Goal: Information Seeking & Learning: Learn about a topic

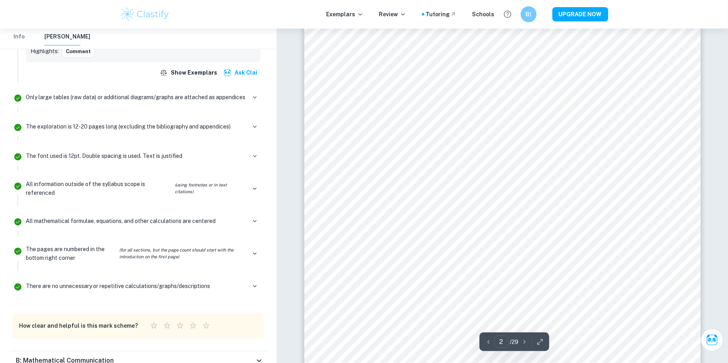
scroll to position [696, 0]
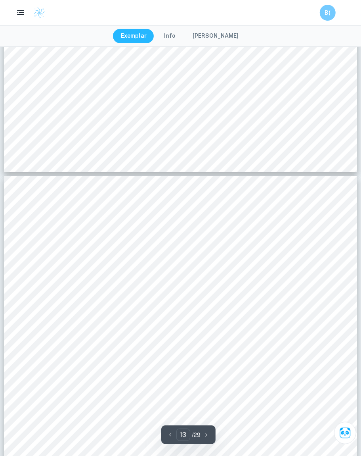
scroll to position [6097, 0]
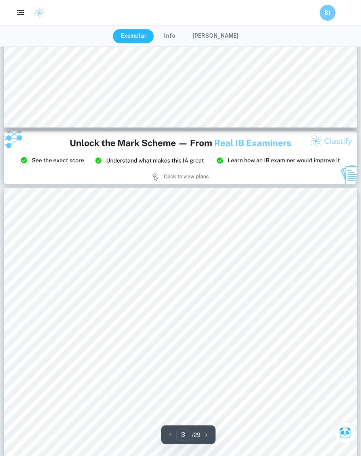
type input "2"
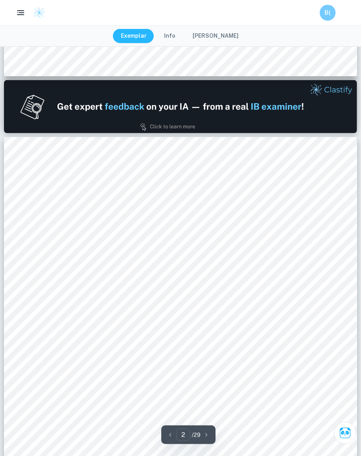
scroll to position [476, 0]
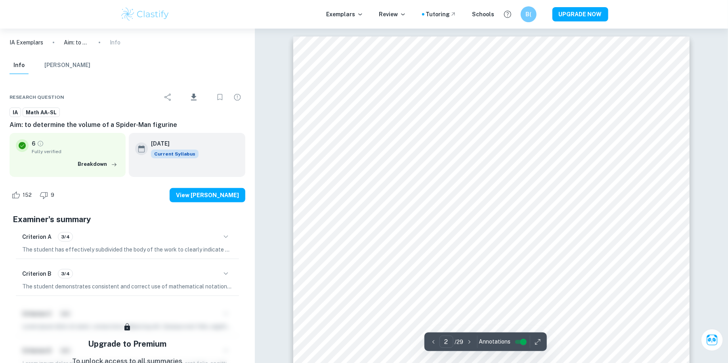
type input "2"
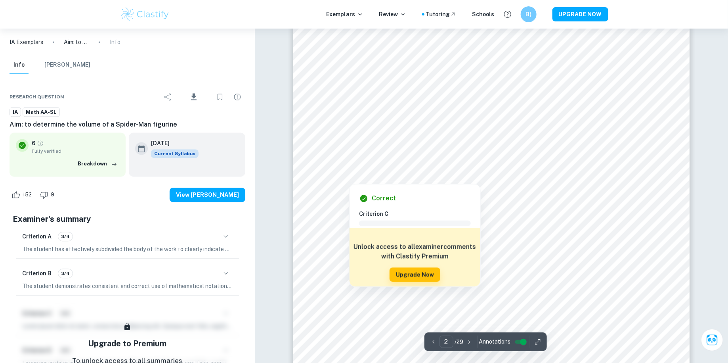
scroll to position [731, 0]
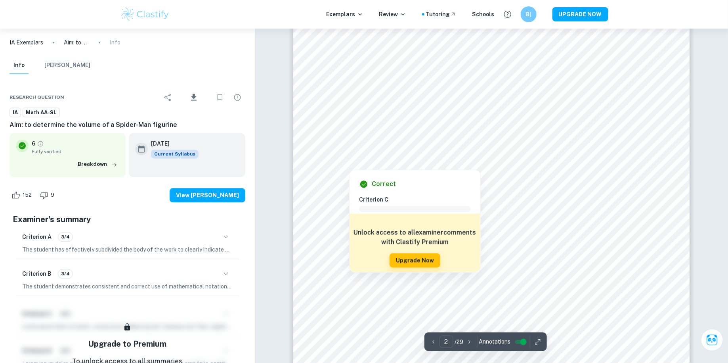
click at [423, 126] on div at bounding box center [492, 126] width 342 height 29
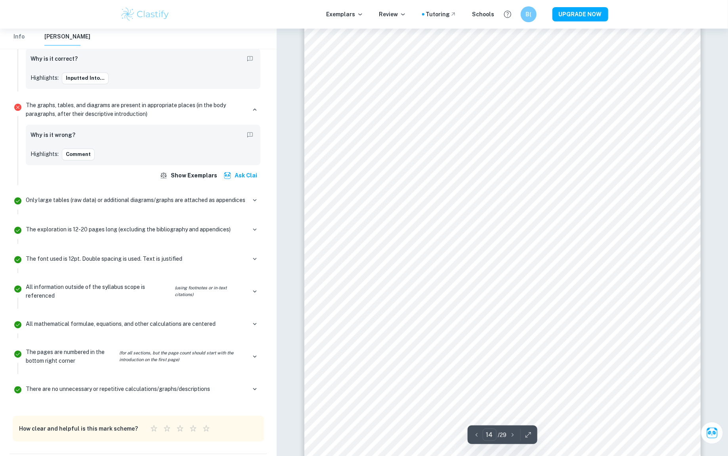
scroll to position [7587, 0]
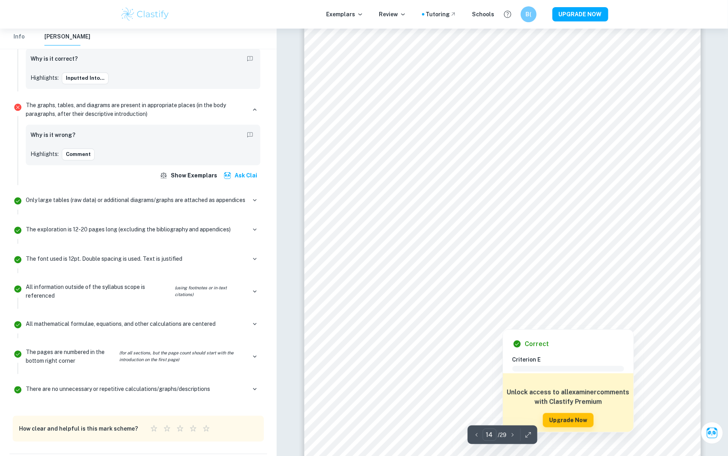
click at [497, 207] on div at bounding box center [503, 204] width 40 height 38
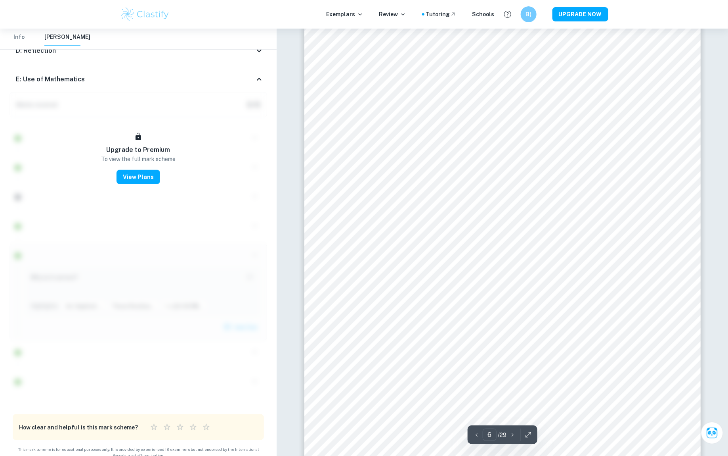
scroll to position [3076, 0]
type input "6"
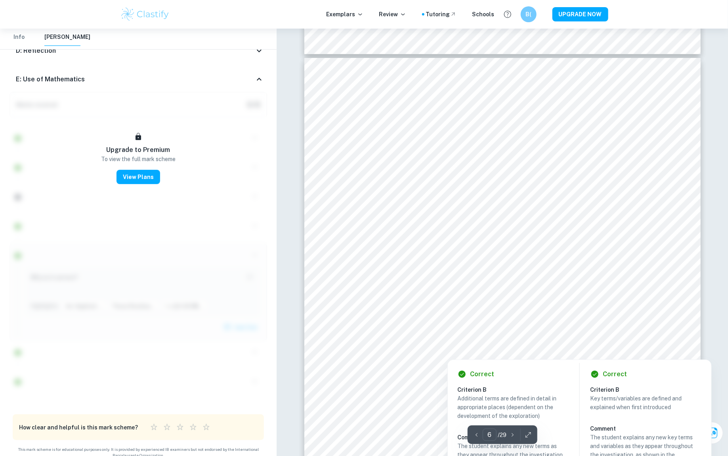
scroll to position [3026, 0]
